Goal: Task Accomplishment & Management: Manage account settings

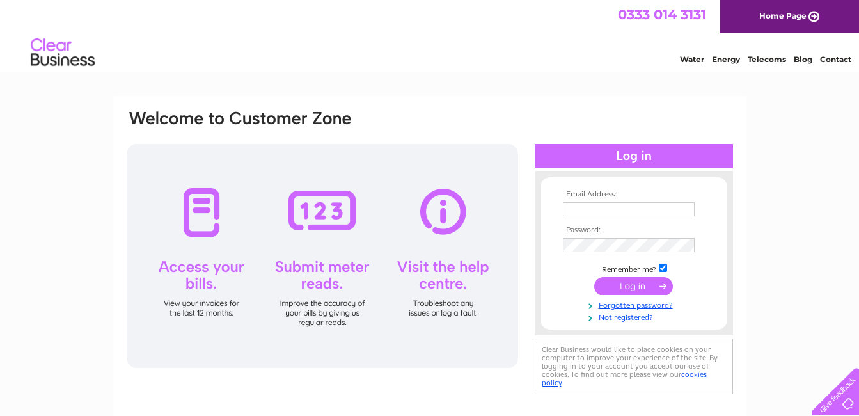
type input "accounts@arores.com"
click at [627, 288] on input "submit" at bounding box center [633, 286] width 79 height 18
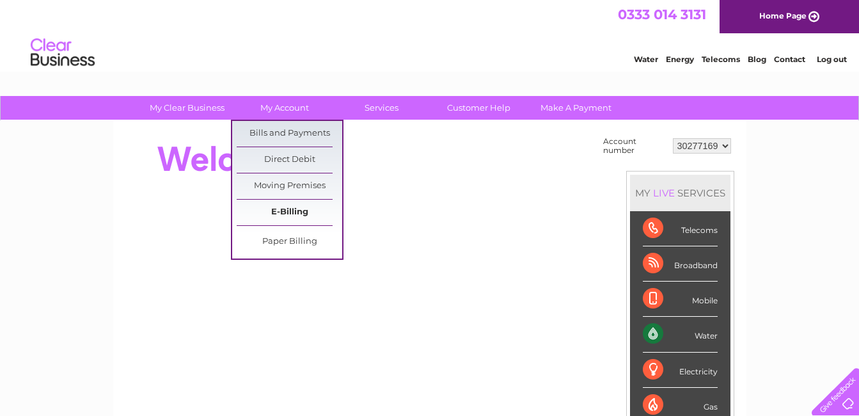
click at [282, 212] on link "E-Billing" at bounding box center [290, 213] width 106 height 26
click at [299, 134] on link "Bills and Payments" at bounding box center [290, 134] width 106 height 26
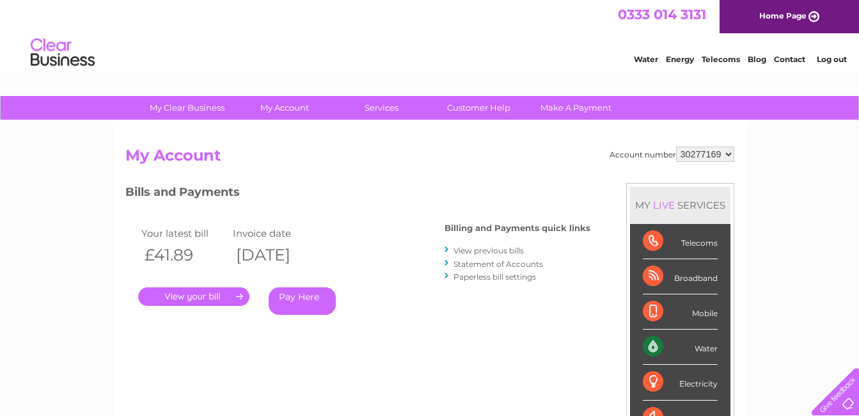
click at [200, 299] on link "." at bounding box center [193, 296] width 111 height 19
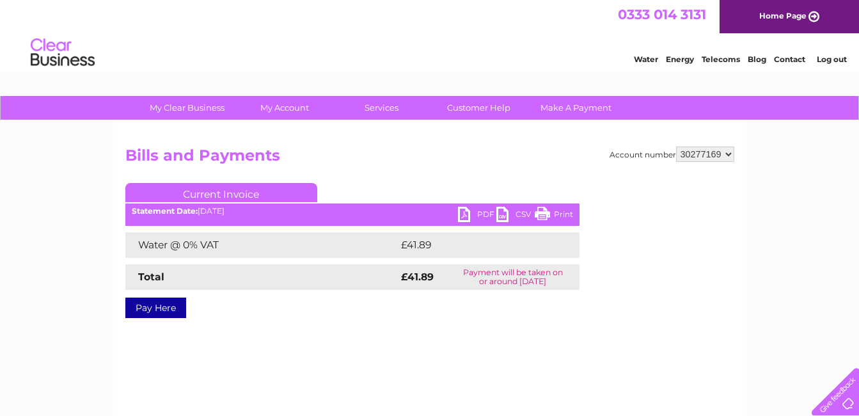
click at [467, 211] on link "PDF" at bounding box center [477, 216] width 38 height 19
click at [836, 58] on link "Log out" at bounding box center [832, 59] width 30 height 10
